Goal: Book appointment/travel/reservation

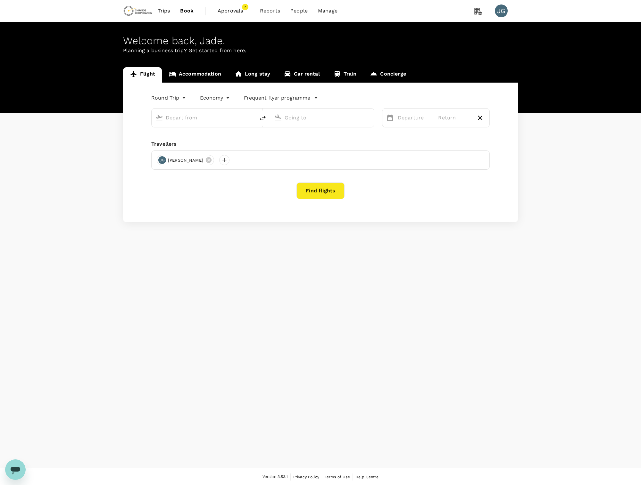
type input "business"
type input "Vancouver Intl (YVR)"
type input "[GEOGRAPHIC_DATA], [GEOGRAPHIC_DATA] (any)"
type input "Vancouver Intl (YVR)"
type input "[GEOGRAPHIC_DATA], [GEOGRAPHIC_DATA] (any)"
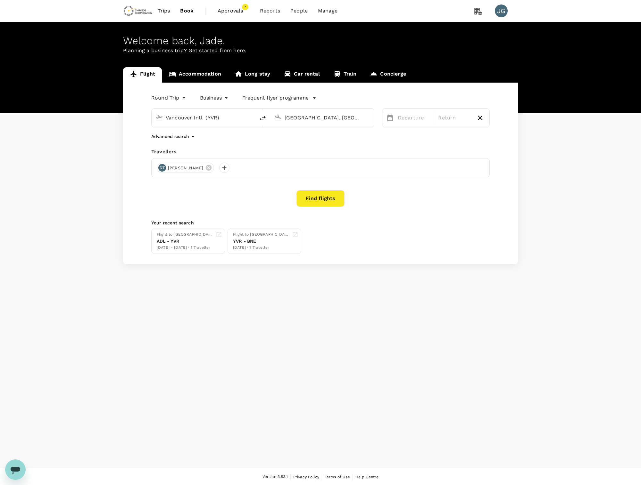
click at [242, 7] on span "7" at bounding box center [245, 7] width 6 height 6
